Goal: Communication & Community: Answer question/provide support

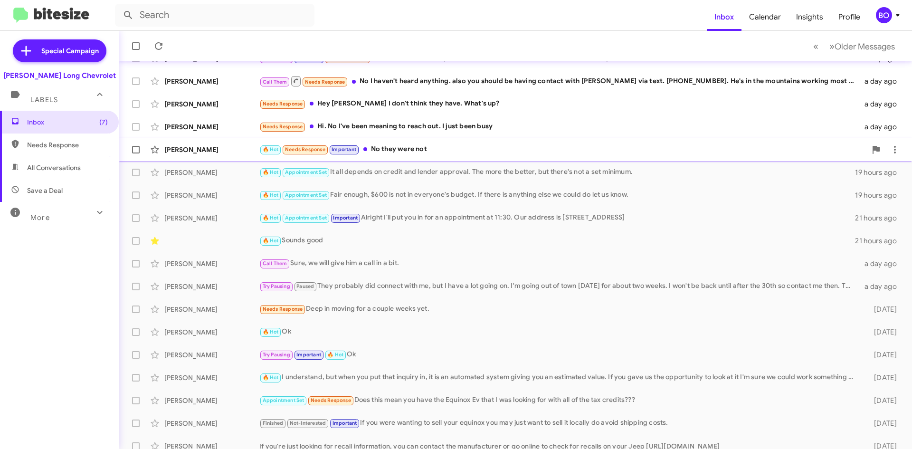
scroll to position [95, 0]
click at [328, 375] on div "🔥 Hot I understand, but when you put that inquiry in, it is an automated system…" at bounding box center [562, 376] width 607 height 11
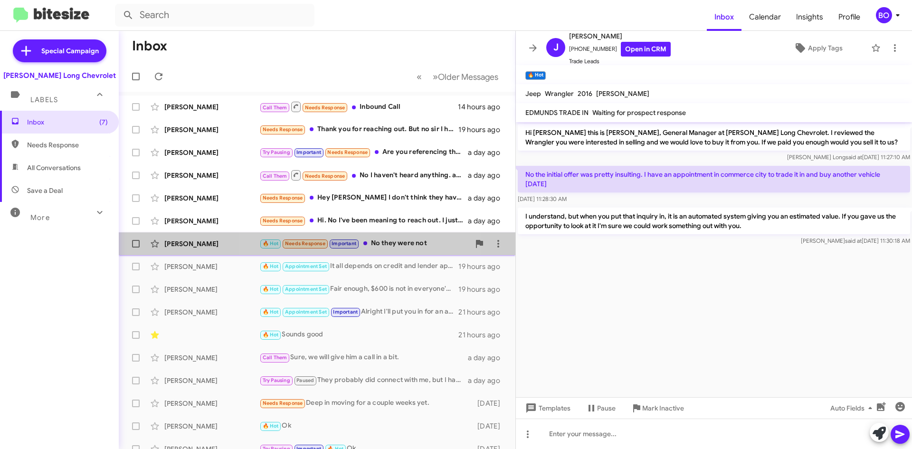
click at [366, 241] on span at bounding box center [365, 243] width 4 height 4
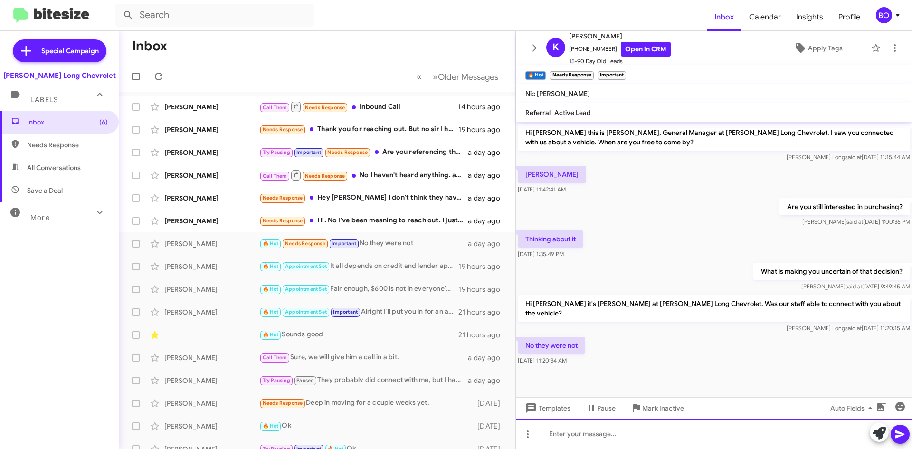
click at [597, 441] on div at bounding box center [714, 434] width 396 height 30
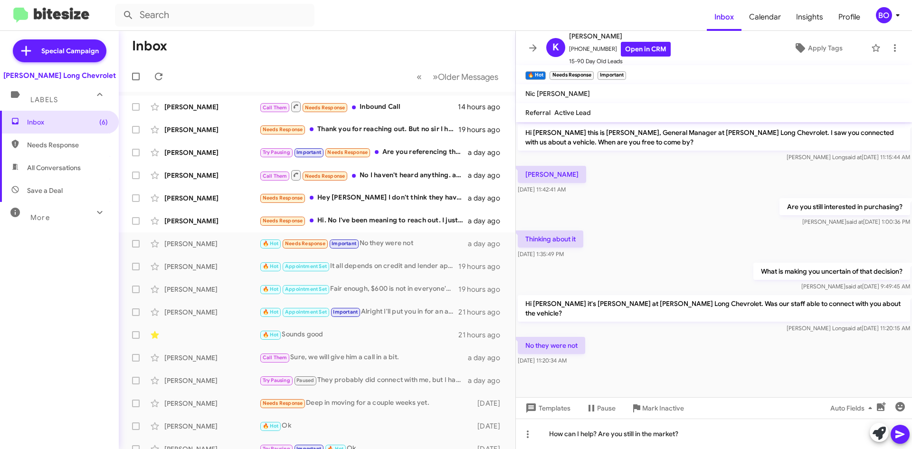
click at [902, 431] on icon at bounding box center [900, 434] width 11 height 11
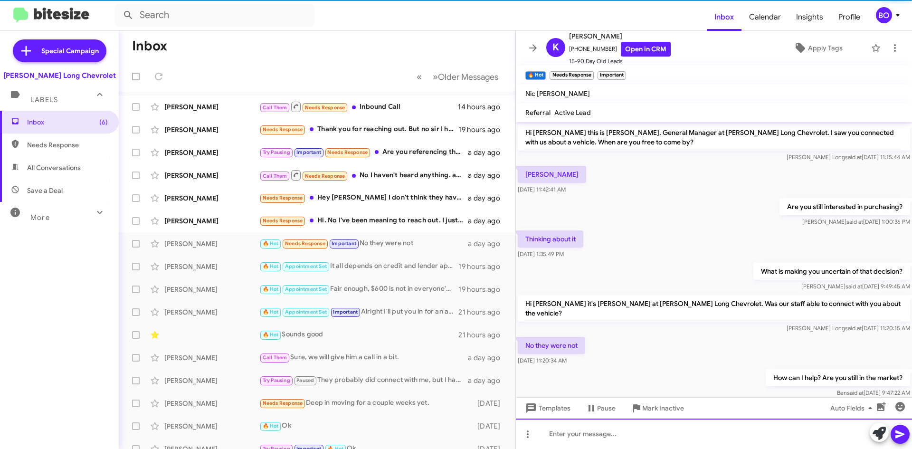
scroll to position [12, 0]
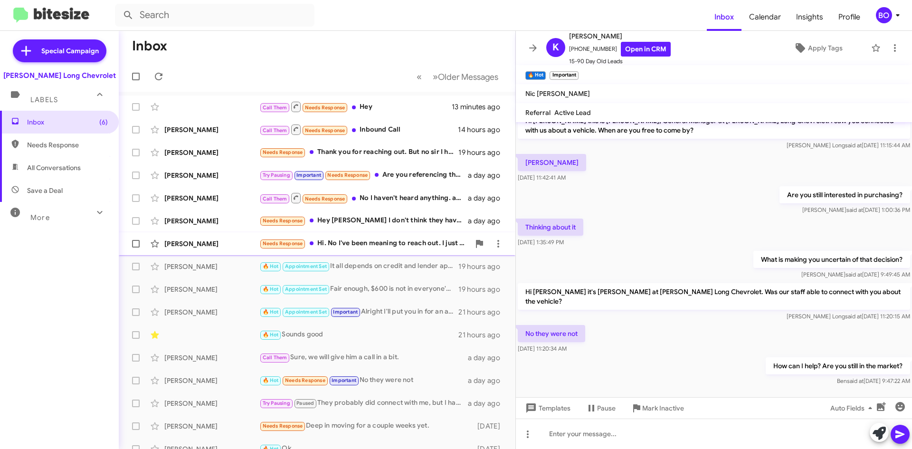
click at [373, 239] on div "Needs Response Hi. No I've been meaning to reach out. I just been busy" at bounding box center [364, 243] width 210 height 11
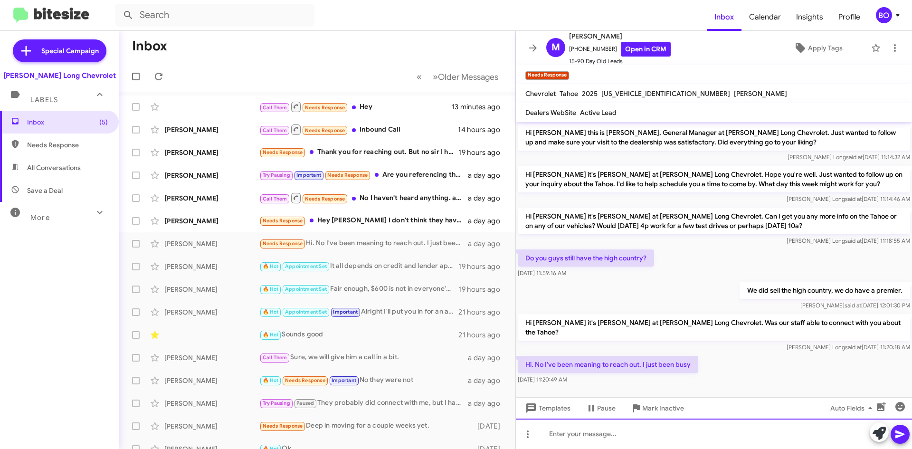
click at [603, 439] on div at bounding box center [714, 434] width 396 height 30
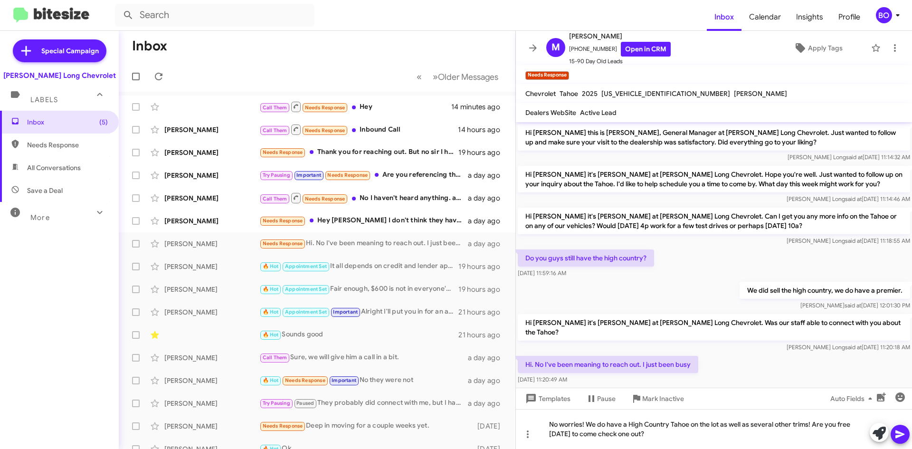
click at [898, 434] on icon at bounding box center [900, 434] width 11 height 11
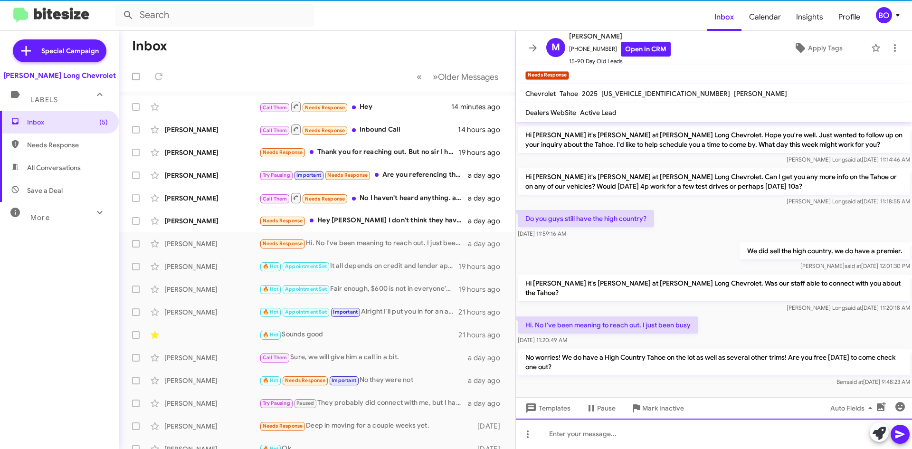
scroll to position [40, 0]
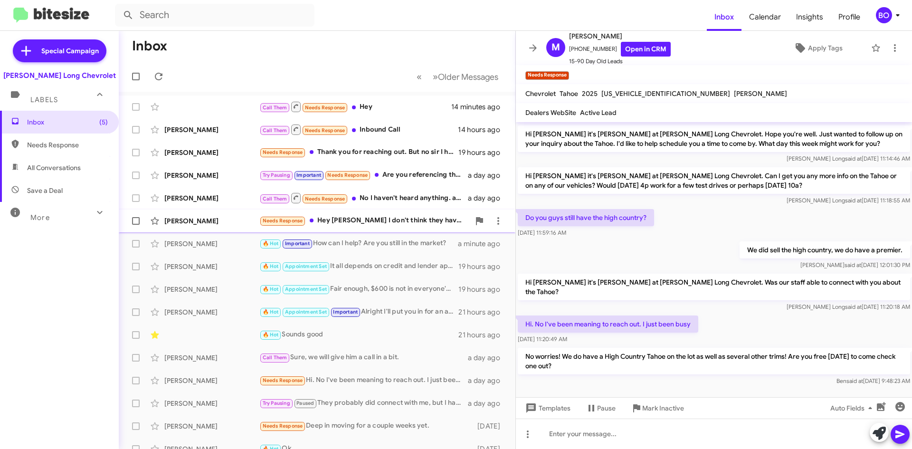
click at [383, 219] on div "Needs Response Hey [PERSON_NAME] I don't think they have. What's up?" at bounding box center [364, 220] width 210 height 11
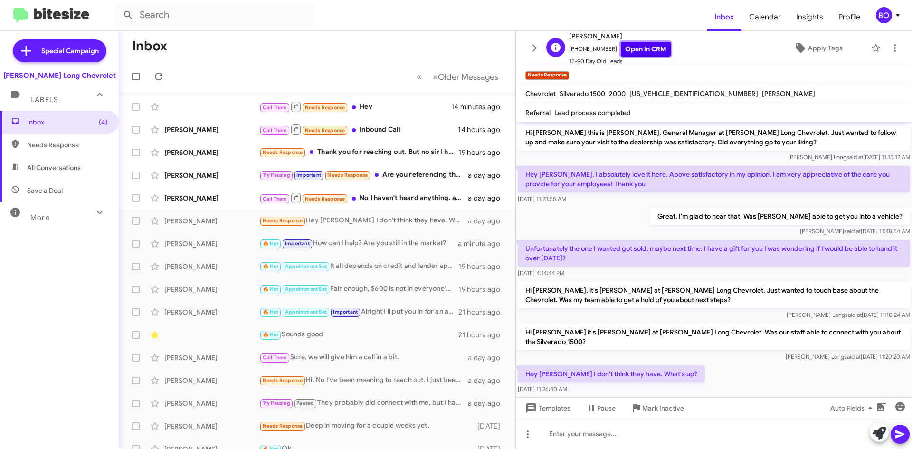
click at [642, 51] on link "Open in CRM" at bounding box center [646, 49] width 50 height 15
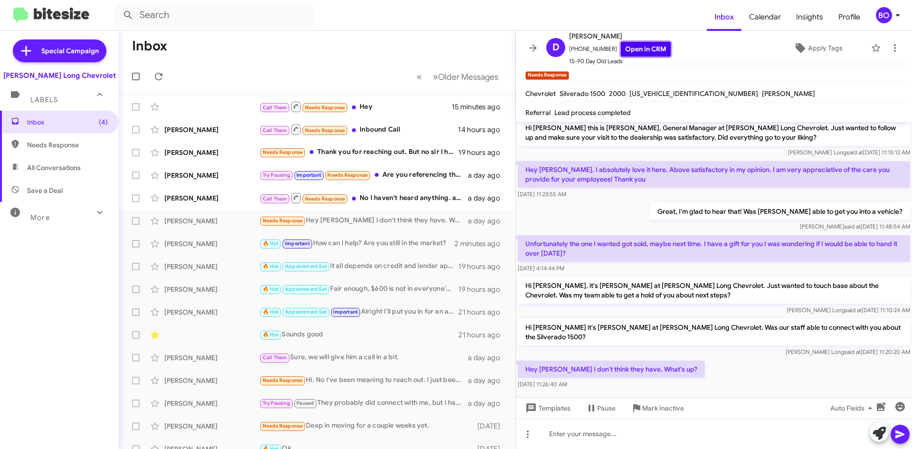
scroll to position [6, 0]
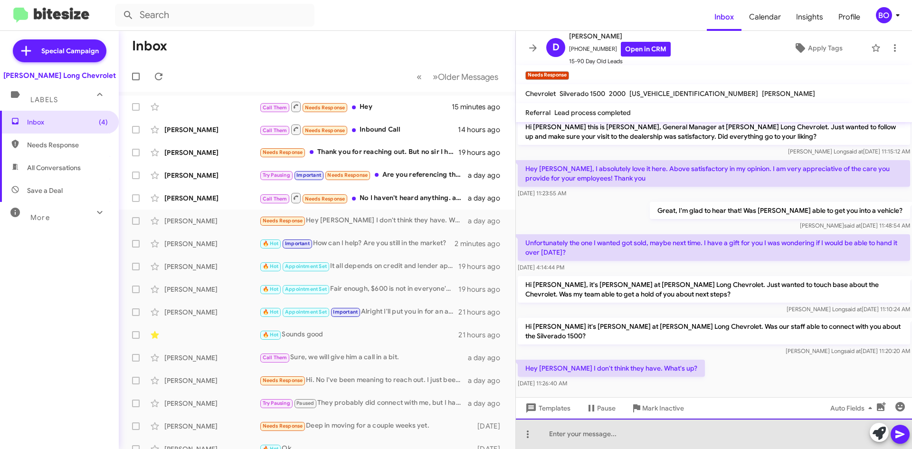
click at [574, 438] on div at bounding box center [714, 434] width 396 height 30
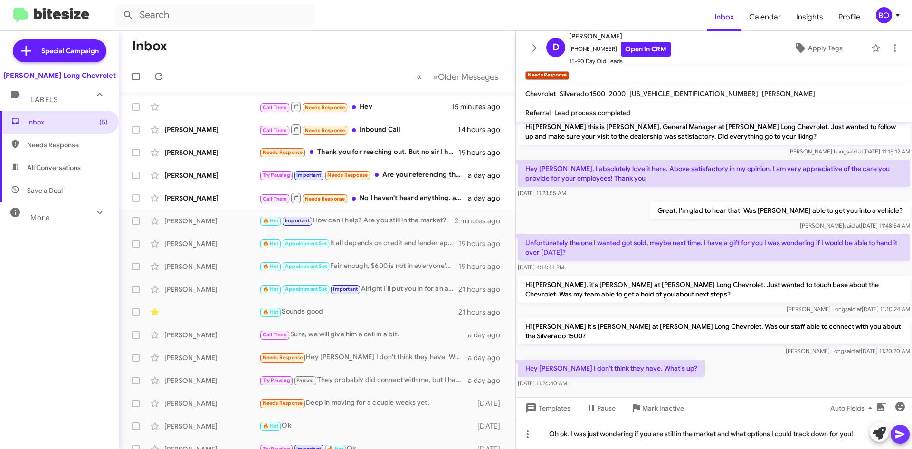
click at [899, 433] on icon at bounding box center [900, 434] width 9 height 8
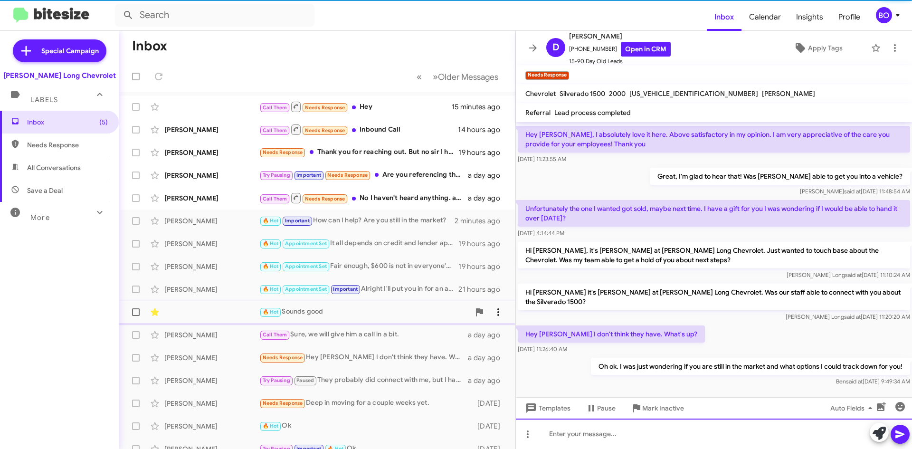
scroll to position [40, 0]
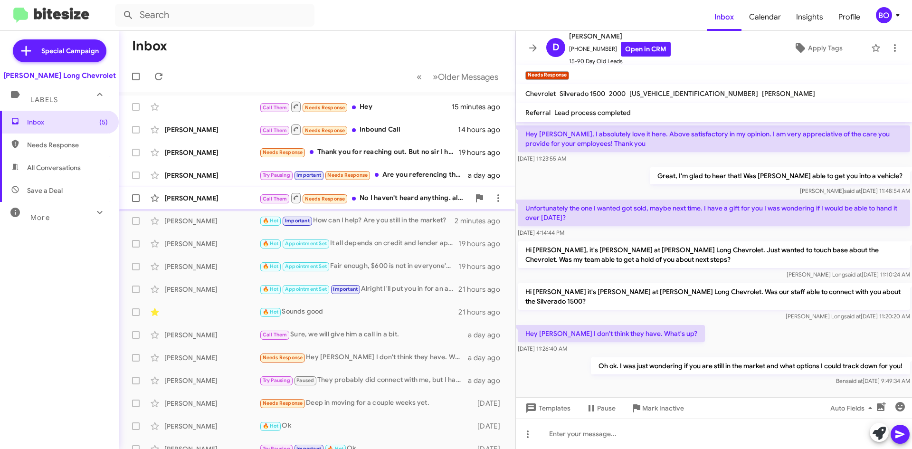
click at [407, 195] on div "Call Them Needs Response No I haven't heard anything. also you should be having…" at bounding box center [364, 198] width 210 height 12
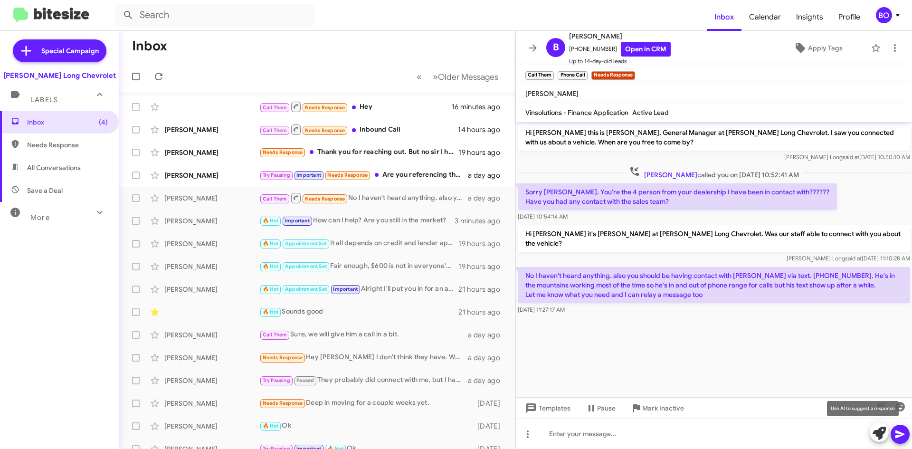
click at [879, 432] on icon at bounding box center [879, 433] width 13 height 13
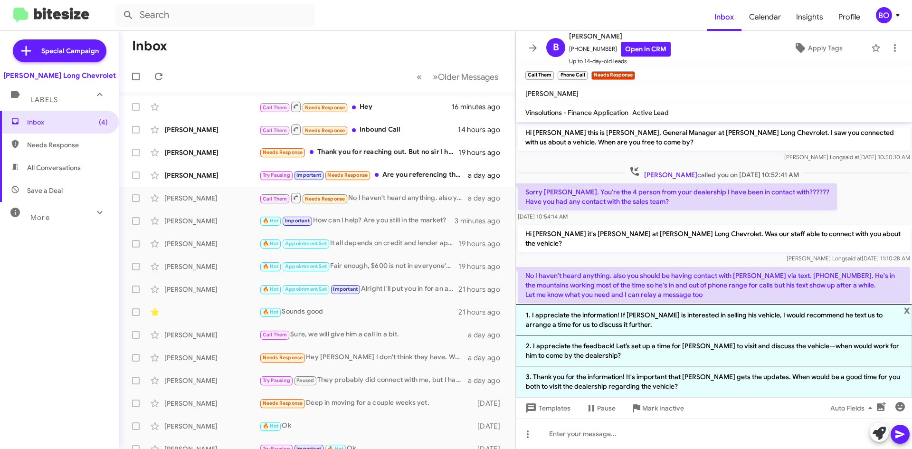
click at [635, 273] on p "No I haven't heard anything. also you should be having contact with [PERSON_NAM…" at bounding box center [714, 285] width 392 height 36
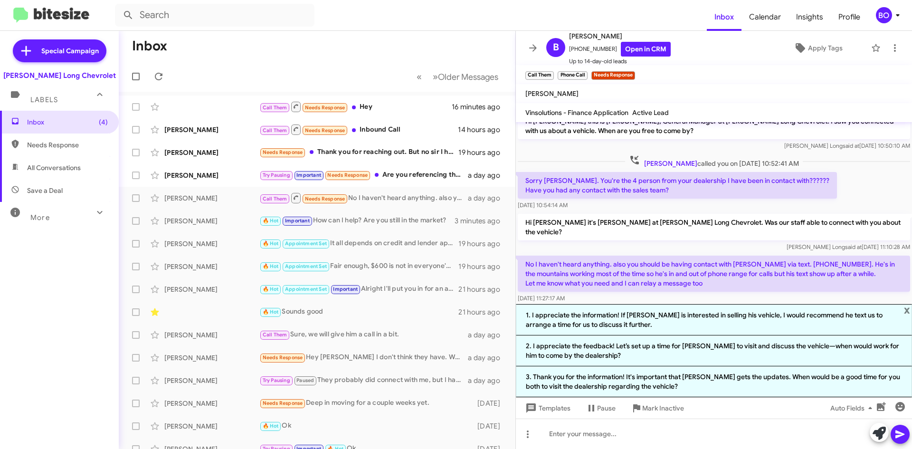
scroll to position [15, 0]
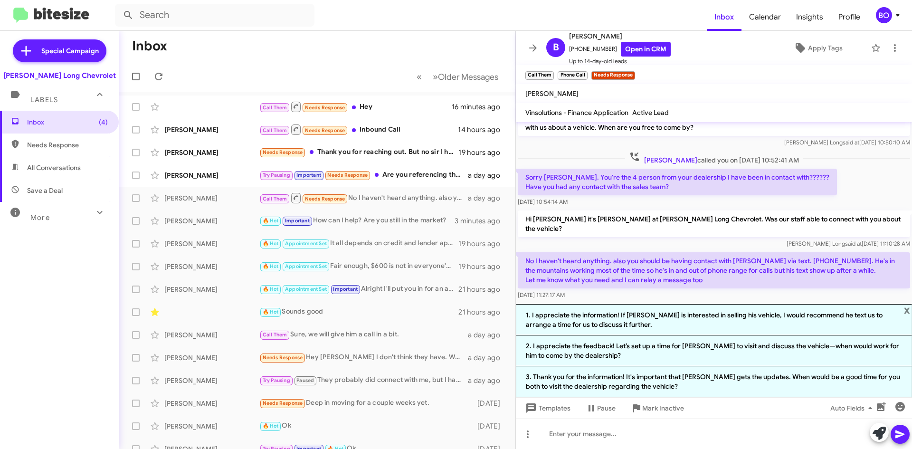
click at [641, 259] on p "No I haven't heard anything. also you should be having contact with [PERSON_NAM…" at bounding box center [714, 270] width 392 height 36
click at [408, 175] on div "Try Pausing Important Needs Response Are you referencing the conversation above…" at bounding box center [364, 175] width 210 height 11
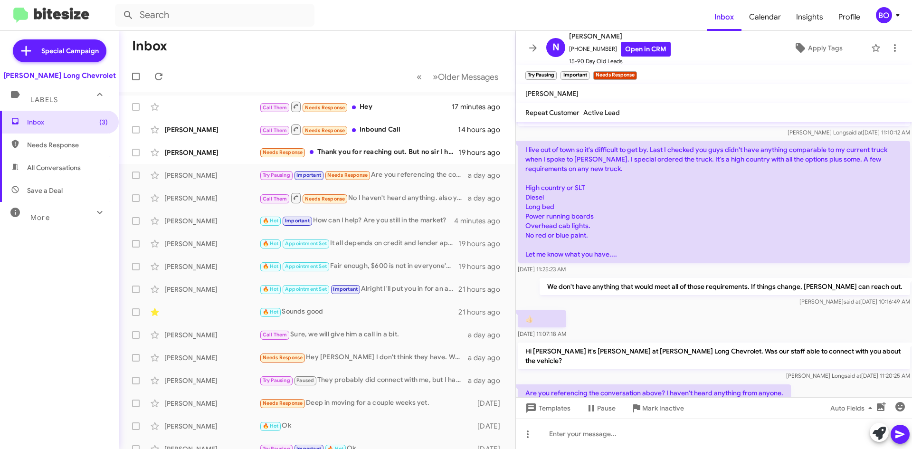
scroll to position [243, 0]
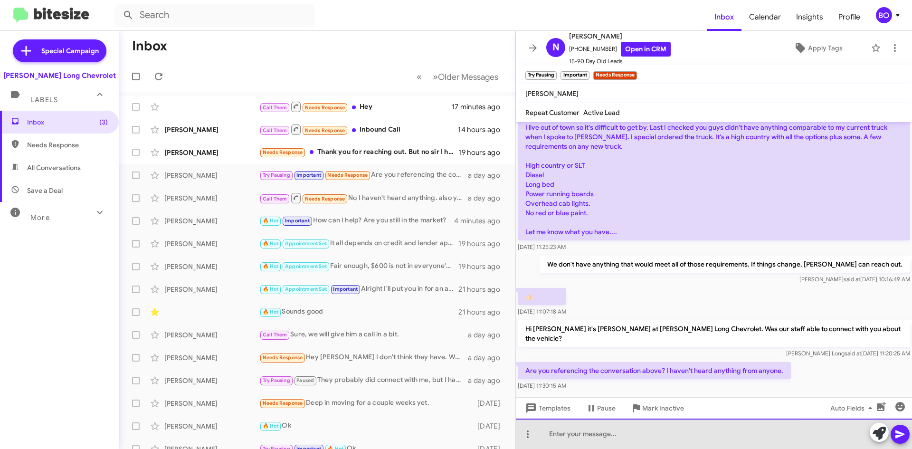
click at [614, 438] on div at bounding box center [714, 434] width 396 height 30
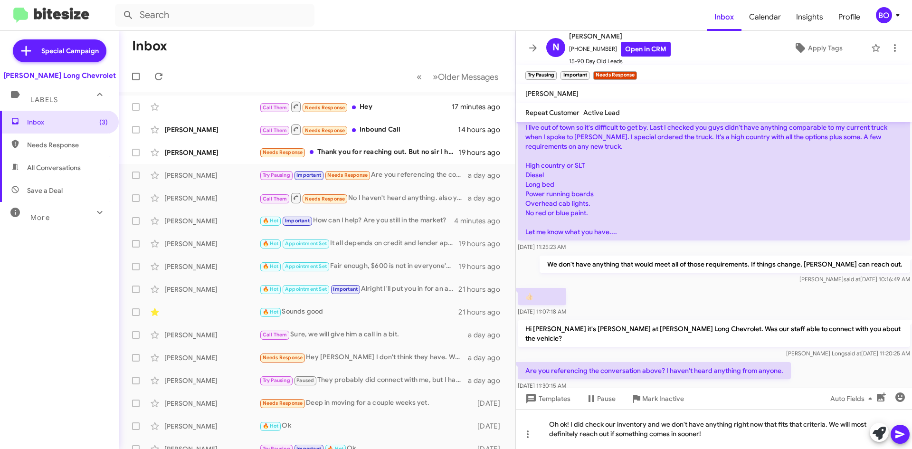
click at [898, 434] on icon at bounding box center [900, 434] width 11 height 11
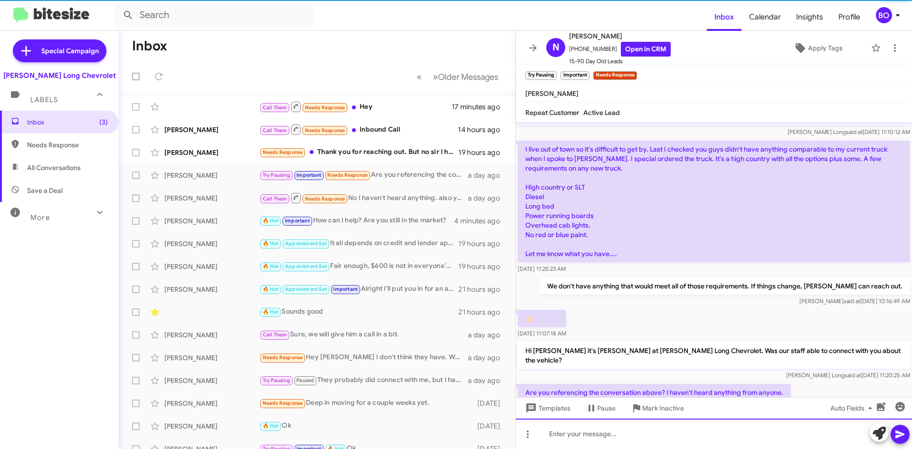
scroll to position [287, 0]
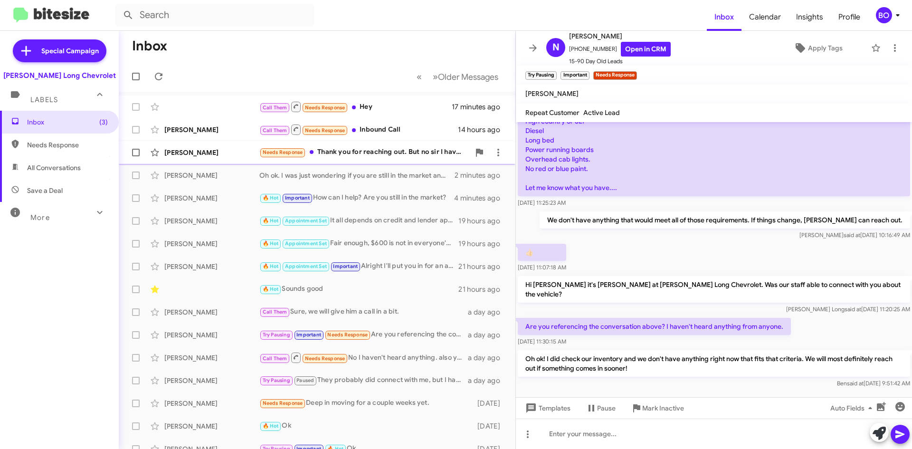
click at [367, 151] on div "Needs Response Thank you for reaching out. But no sir I haven't found what I li…" at bounding box center [364, 152] width 210 height 11
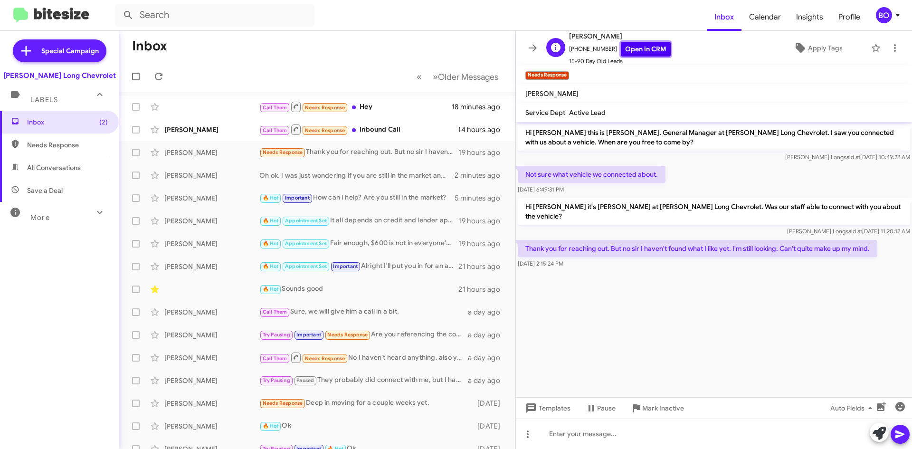
click at [646, 49] on link "Open in CRM" at bounding box center [646, 49] width 50 height 15
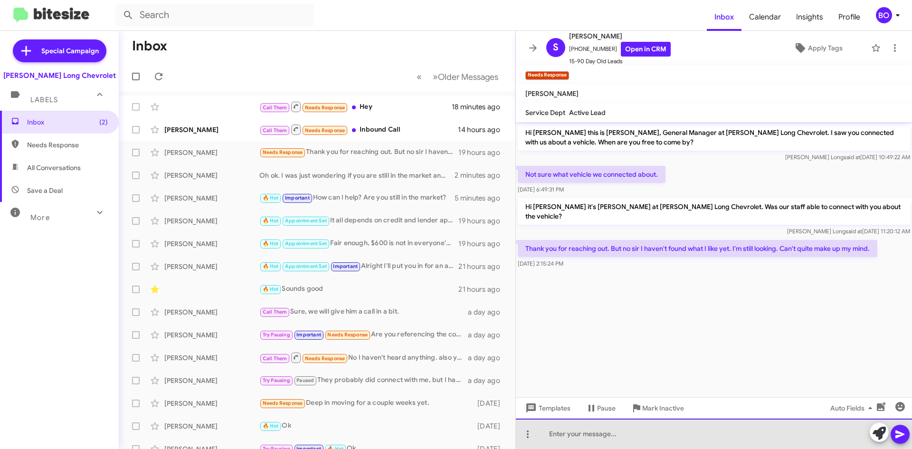
click at [658, 435] on div at bounding box center [714, 434] width 396 height 30
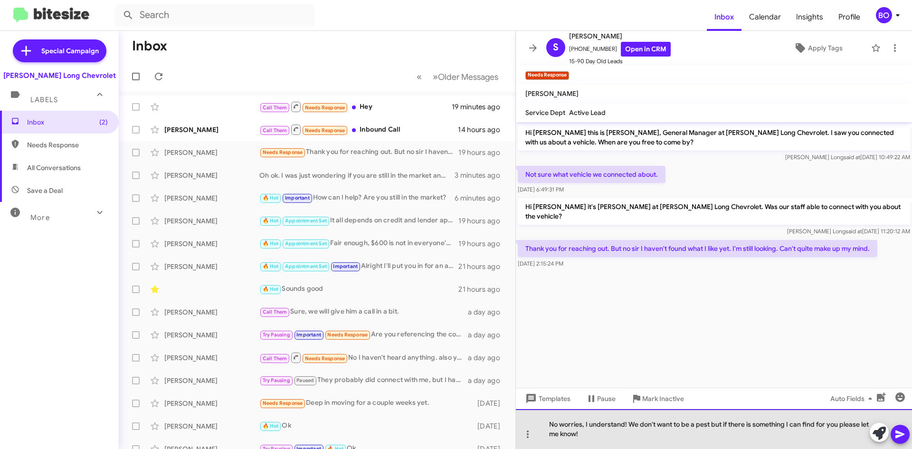
click at [640, 425] on div "No worries, I understand! We don't want to be a pest but if there is something …" at bounding box center [714, 429] width 396 height 40
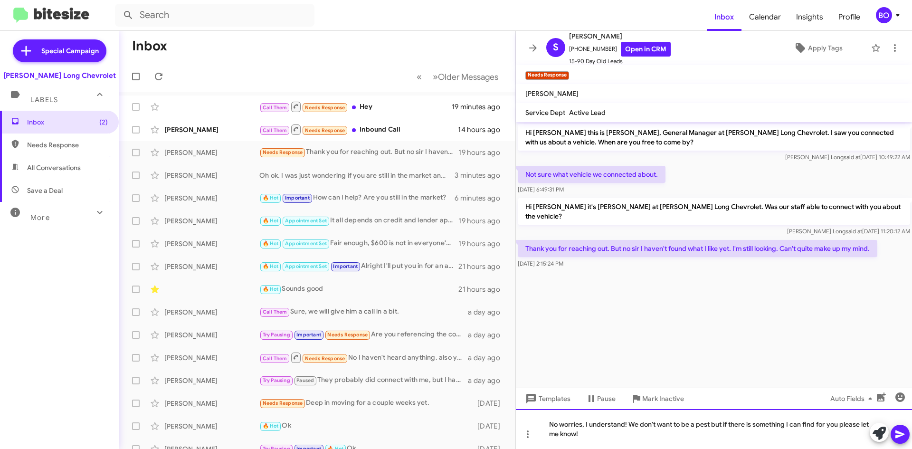
drag, startPoint x: 644, startPoint y: 424, endPoint x: 646, endPoint y: 449, distance: 24.8
click at [644, 426] on div "No worries, I understand! We don't want to be a pest but if there is something …" at bounding box center [714, 429] width 396 height 40
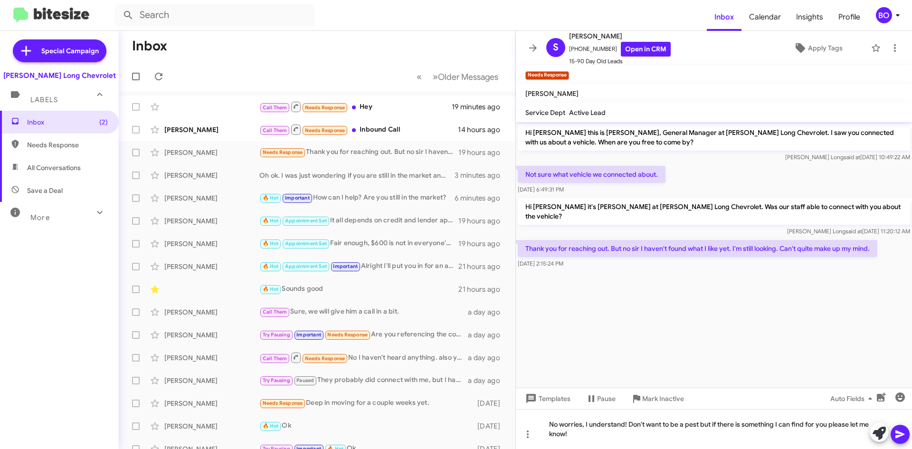
click at [903, 433] on icon at bounding box center [900, 434] width 11 height 11
